Goal: Navigation & Orientation: Understand site structure

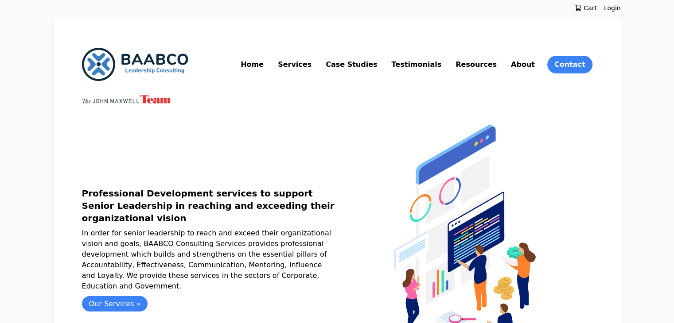
click at [536, 66] on link "About" at bounding box center [522, 65] width 27 height 14
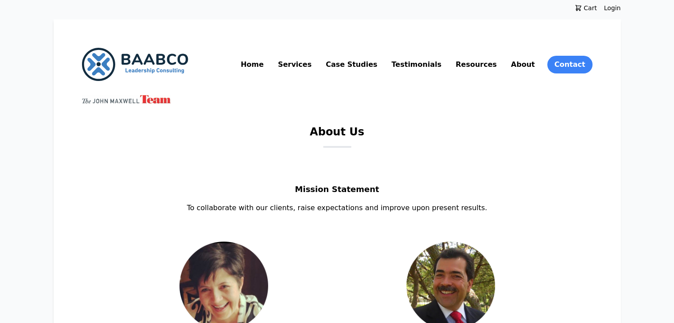
click at [313, 67] on link "Services" at bounding box center [294, 65] width 37 height 14
